Goal: Check status: Check status

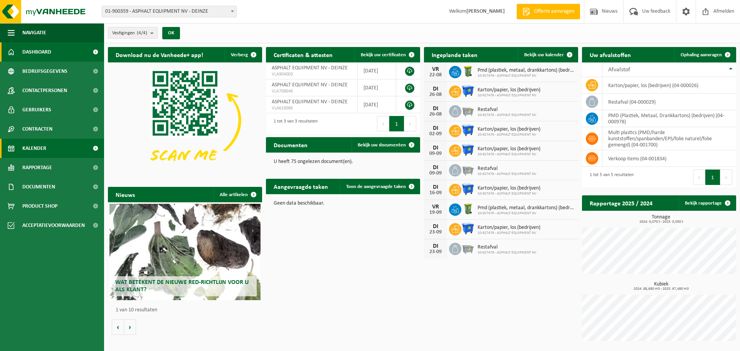
click at [37, 155] on span "Kalender" at bounding box center [34, 148] width 24 height 19
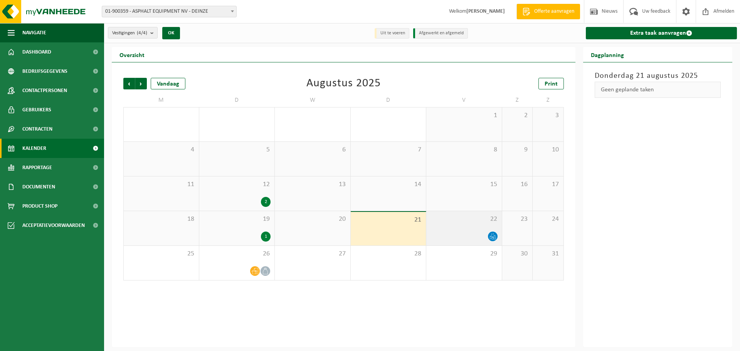
click at [474, 227] on div "22" at bounding box center [464, 228] width 76 height 34
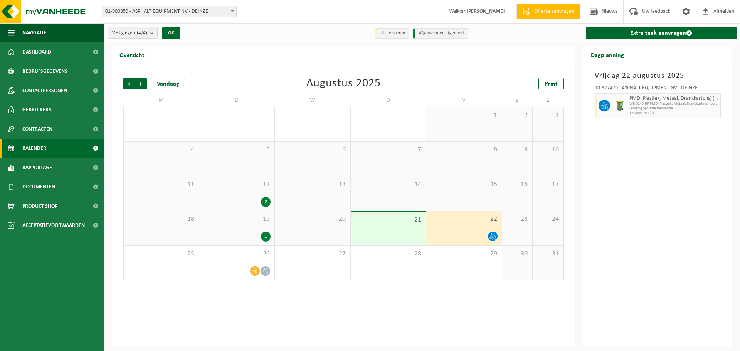
drag, startPoint x: 657, startPoint y: 104, endPoint x: 675, endPoint y: 105, distance: 18.1
click at [675, 105] on span "WB-0240-HP PMD (Plastiek, Metaal, Drankkartons) (bedrijven)" at bounding box center [673, 104] width 89 height 5
click at [460, 245] on td "22" at bounding box center [464, 228] width 76 height 35
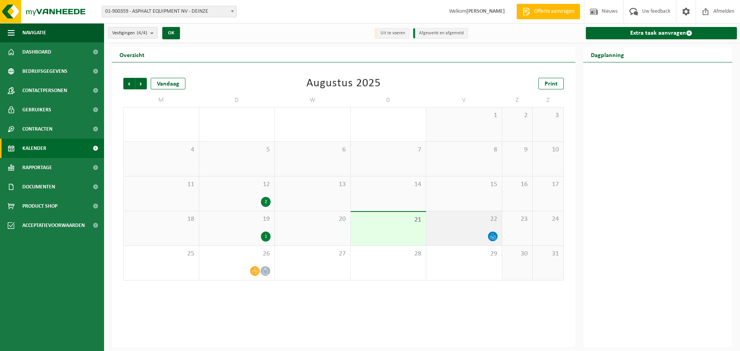
click at [491, 234] on icon at bounding box center [493, 236] width 7 height 7
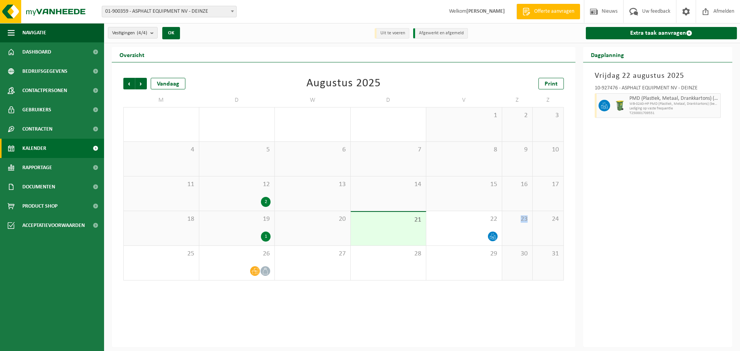
click at [624, 106] on img at bounding box center [620, 106] width 12 height 12
click at [591, 104] on div "10-927476 - ASPHALT EQUIPMENT NV - DEINZE PMD (Plastiek, Metaal, Drankkartons) …" at bounding box center [658, 100] width 134 height 37
